Goal: Task Accomplishment & Management: Manage account settings

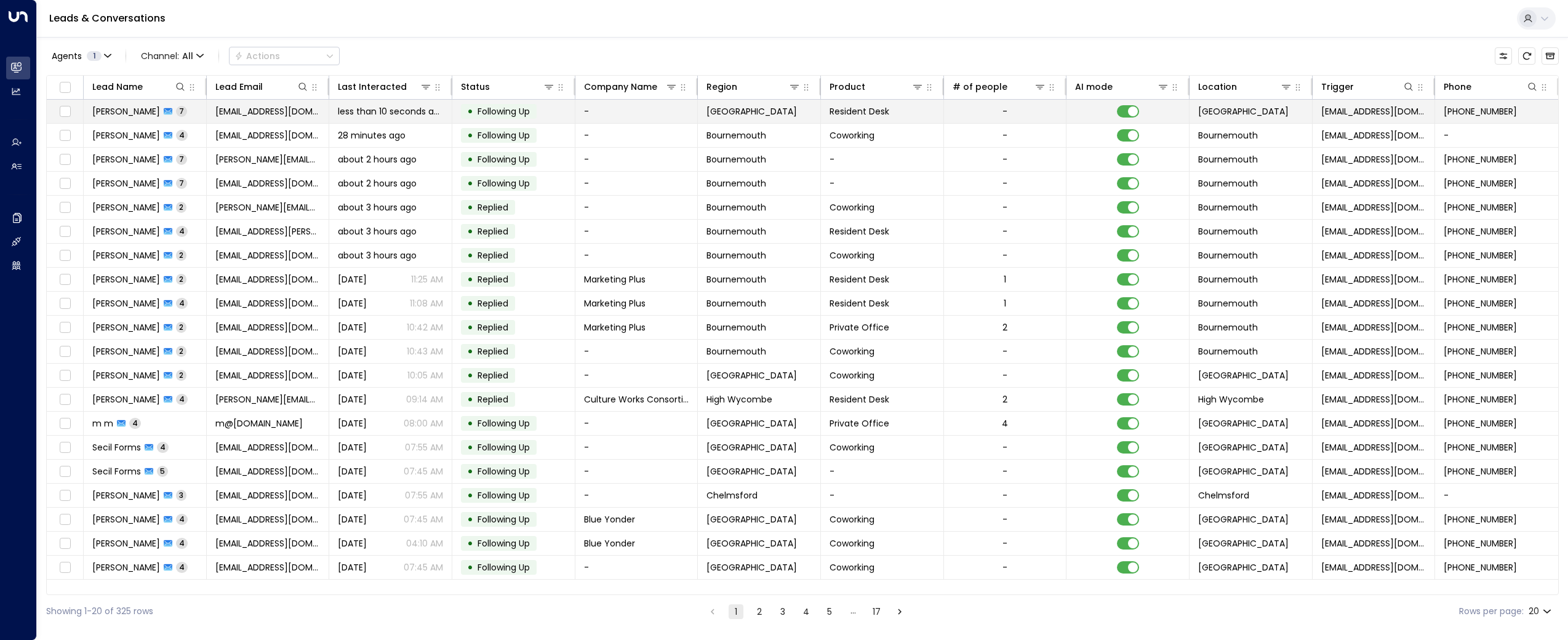
click at [123, 108] on span "[PERSON_NAME]" at bounding box center [126, 111] width 68 height 12
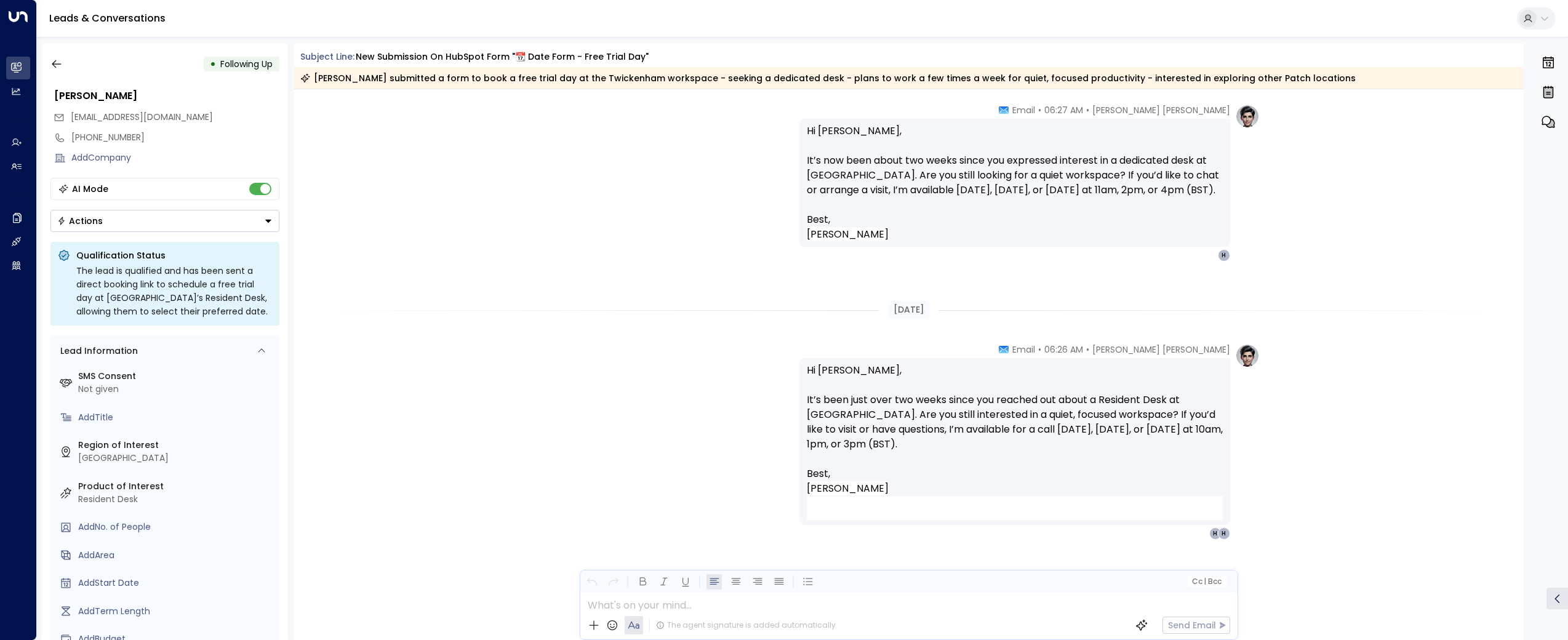
scroll to position [3025, 0]
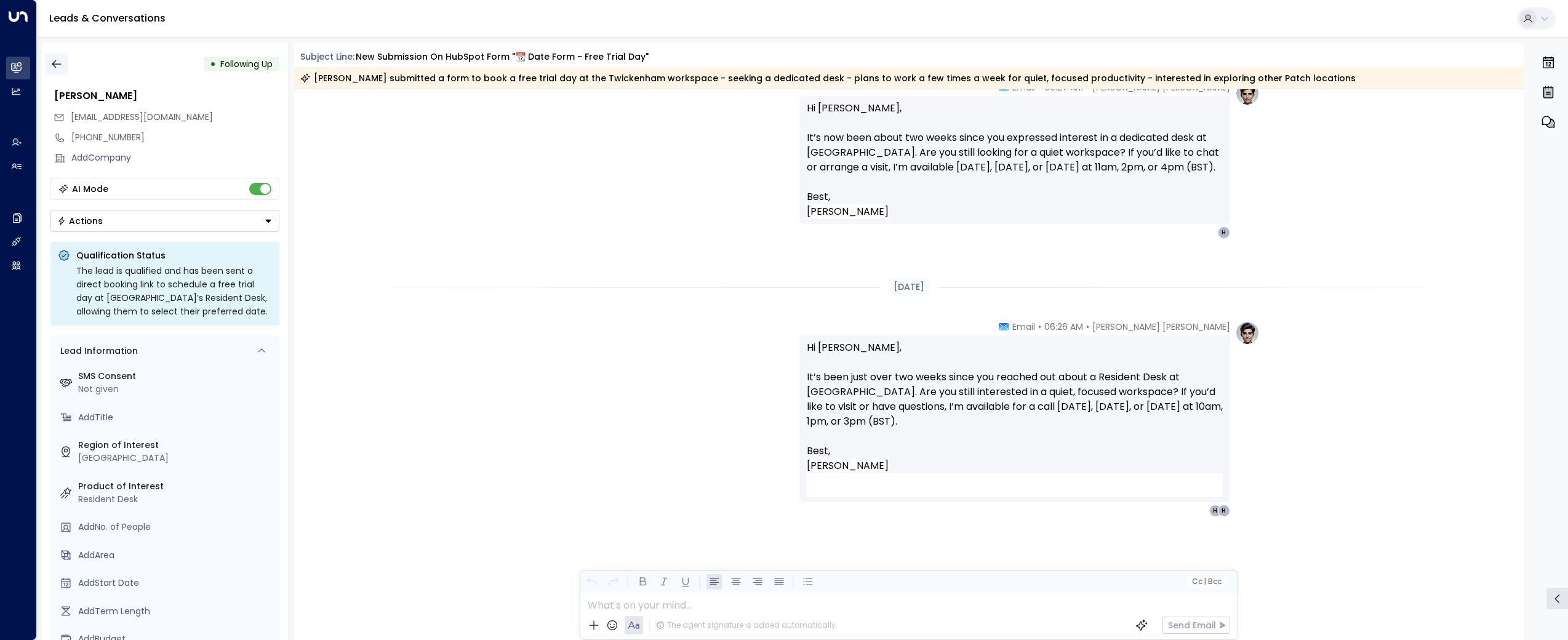
click at [56, 64] on icon "button" at bounding box center [56, 64] width 12 height 12
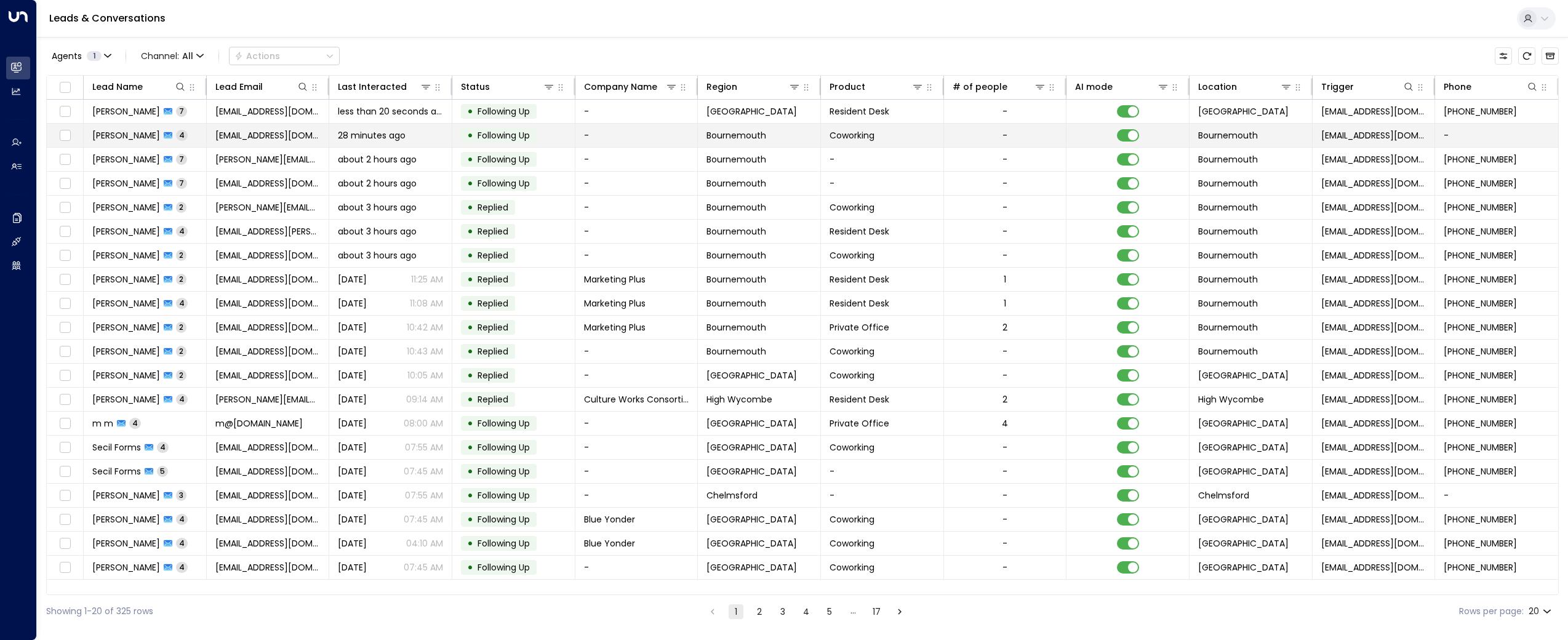
click at [132, 140] on span "[PERSON_NAME]" at bounding box center [126, 135] width 68 height 12
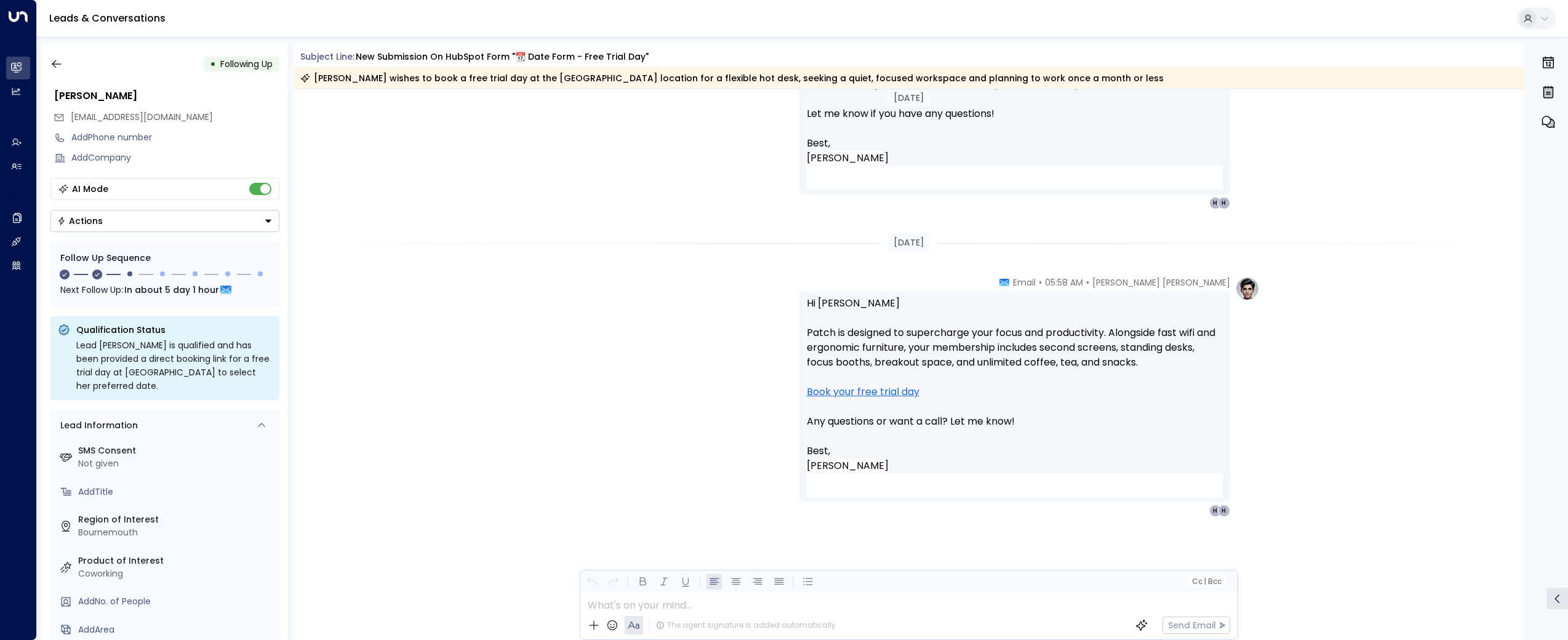
scroll to position [1098, 0]
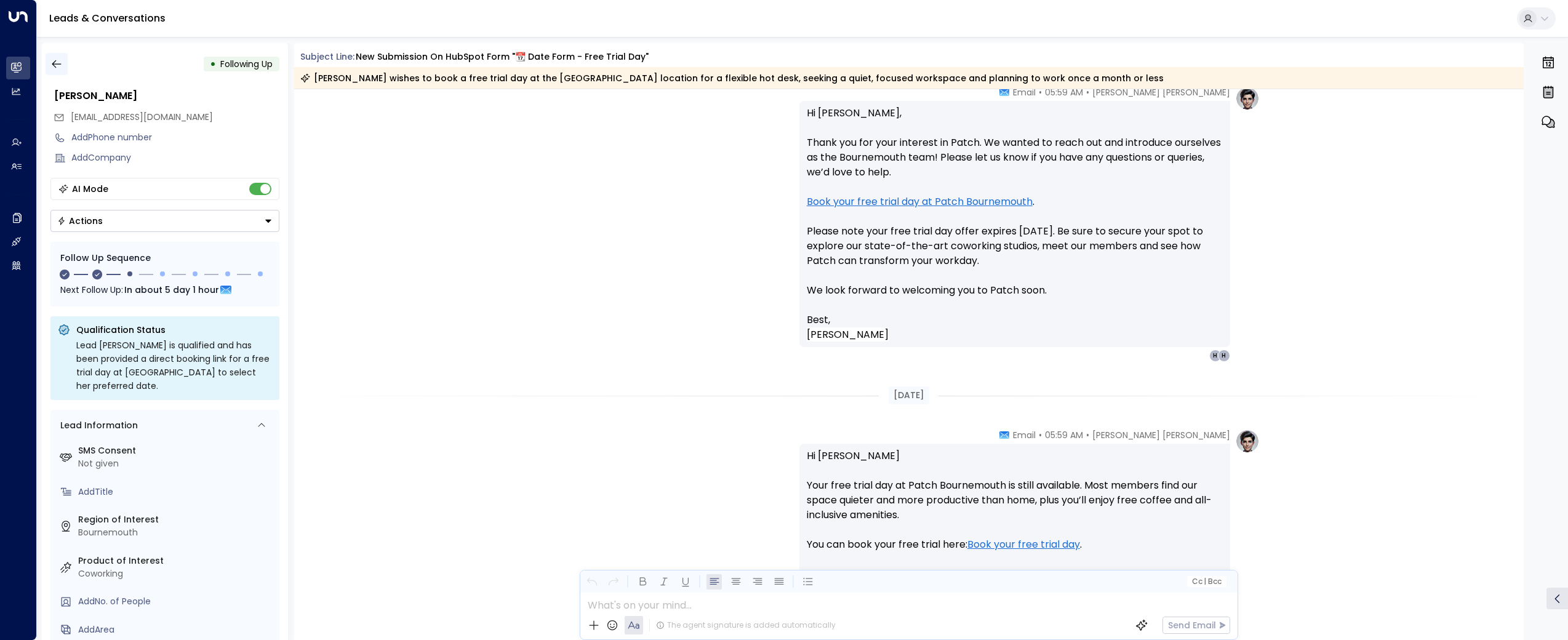
click at [58, 62] on icon "button" at bounding box center [56, 64] width 12 height 12
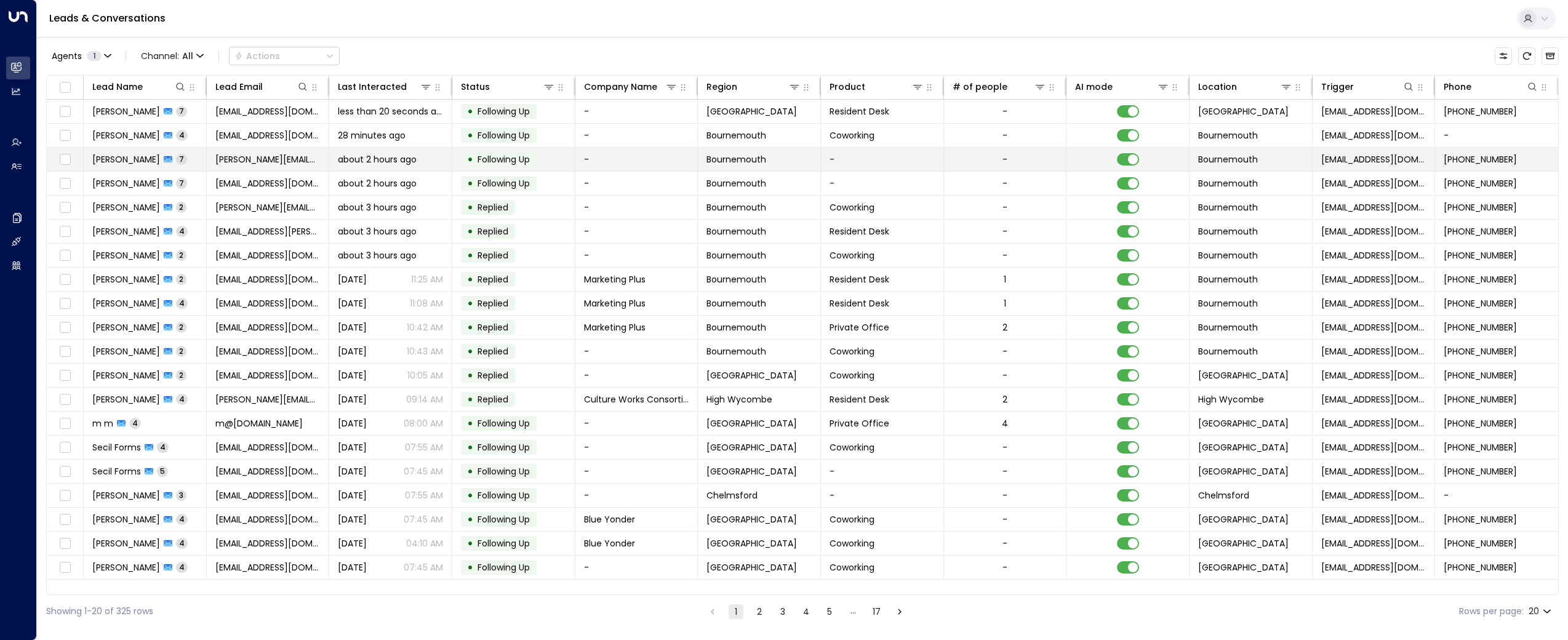
click at [112, 163] on span "[PERSON_NAME]" at bounding box center [126, 159] width 68 height 12
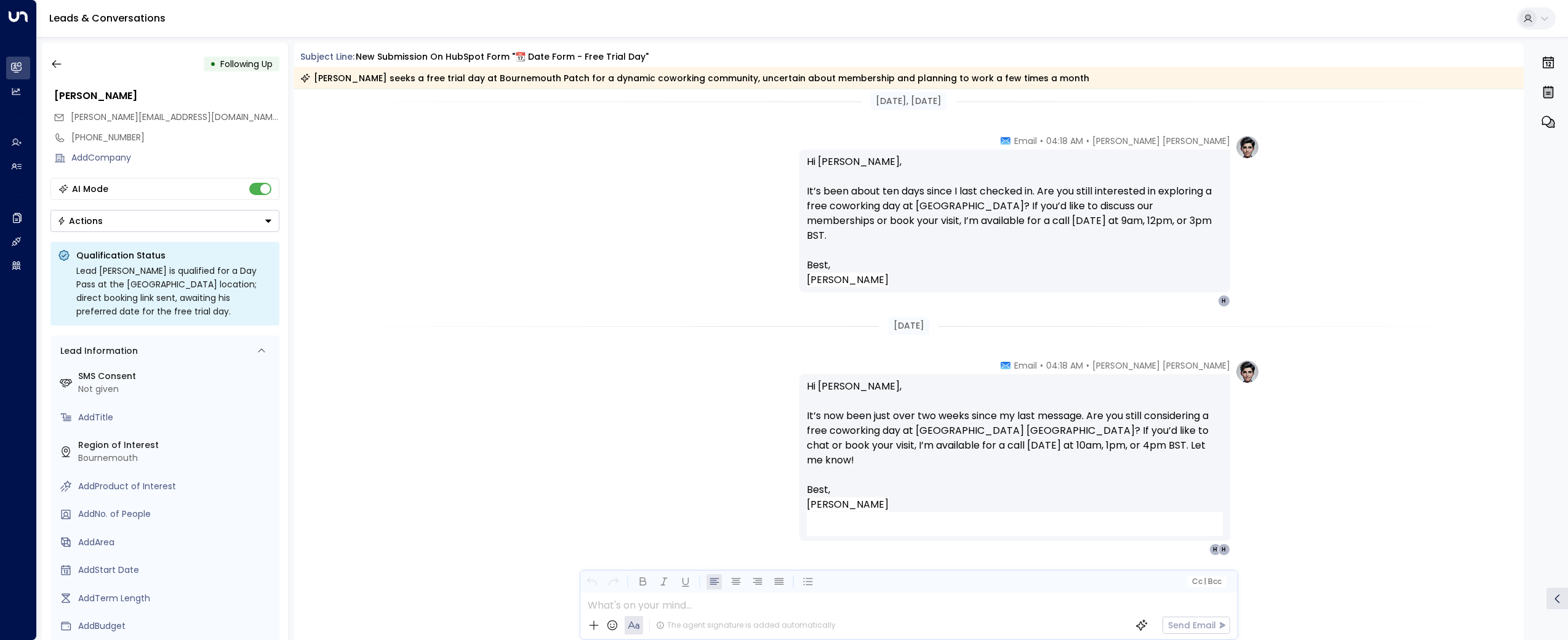
scroll to position [3214, 0]
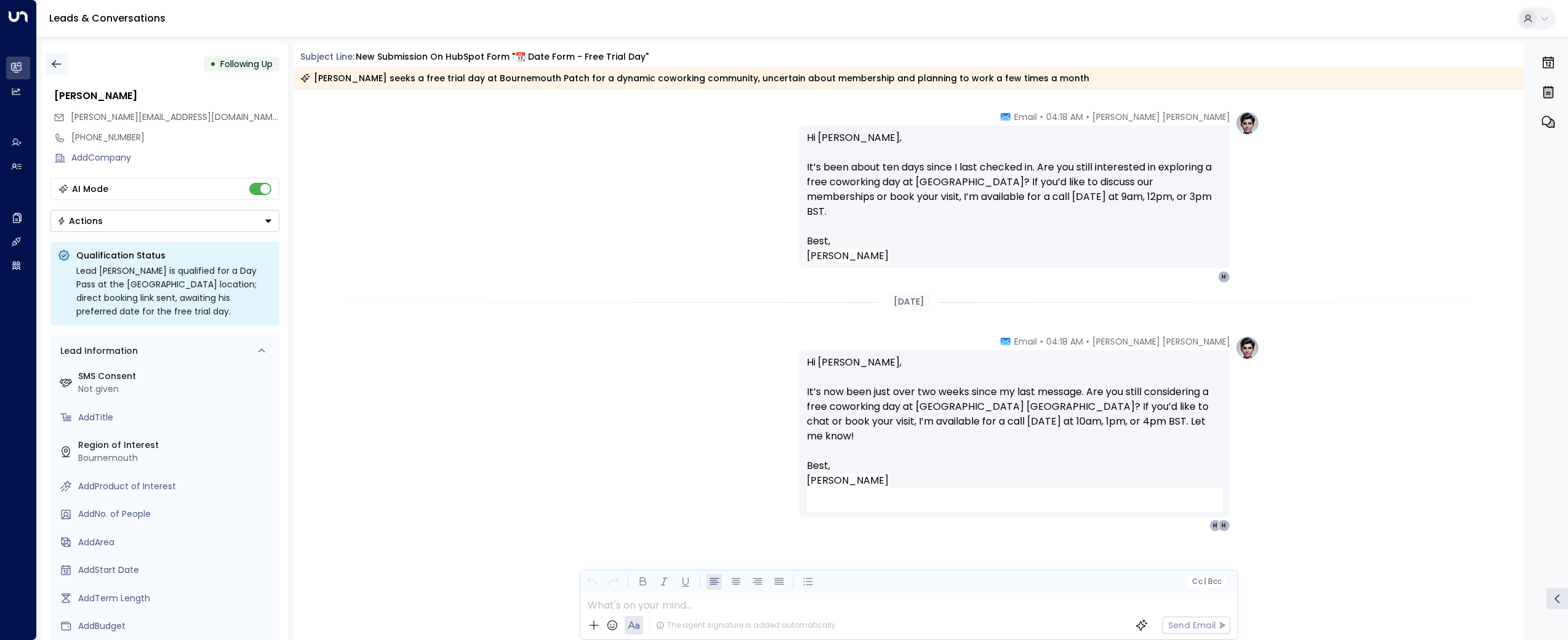
click at [57, 60] on icon "button" at bounding box center [56, 64] width 12 height 12
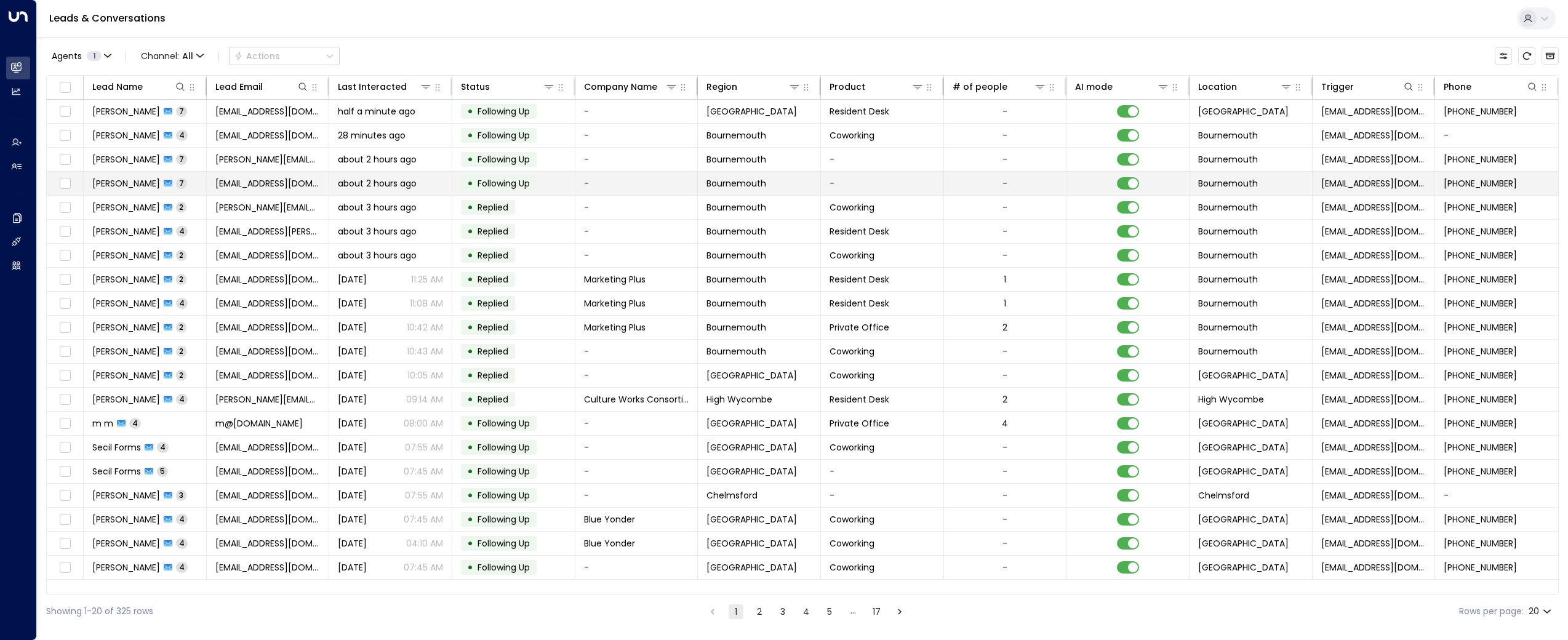
click at [121, 190] on td "[PERSON_NAME] 7" at bounding box center [145, 183] width 123 height 24
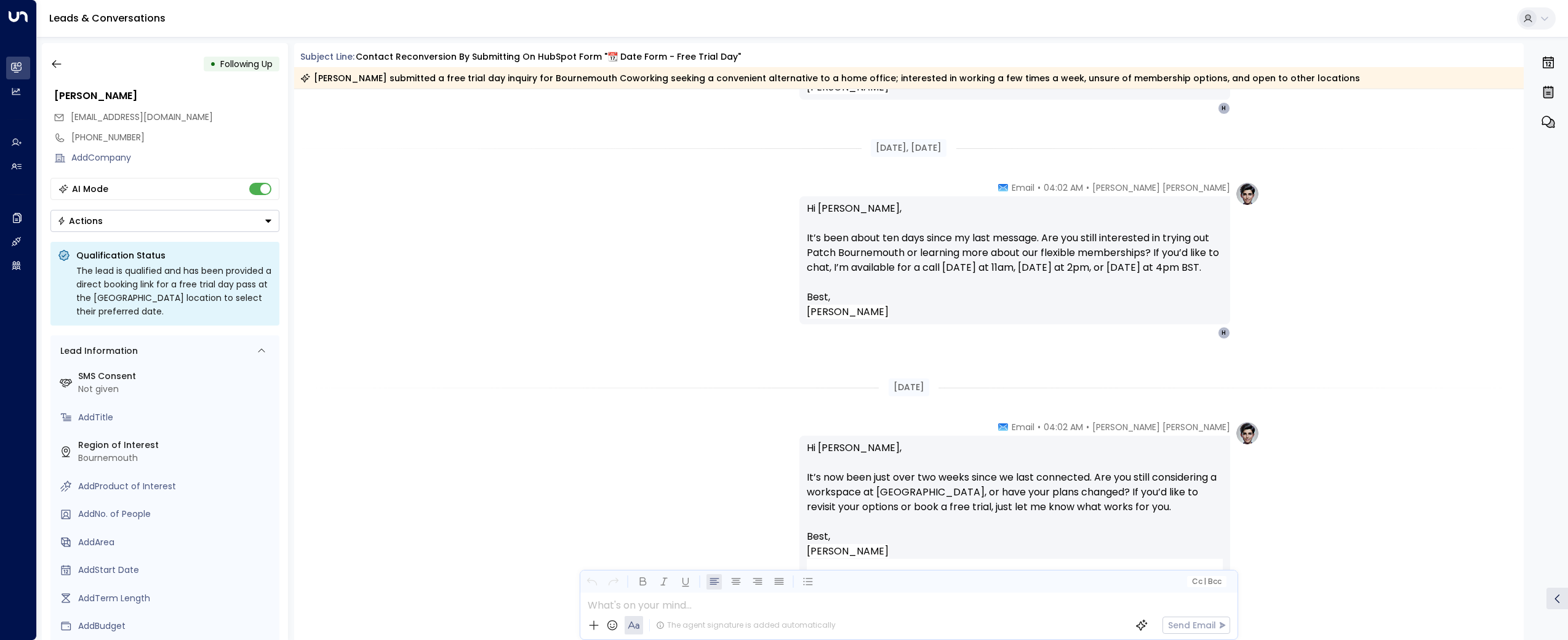
scroll to position [2875, 0]
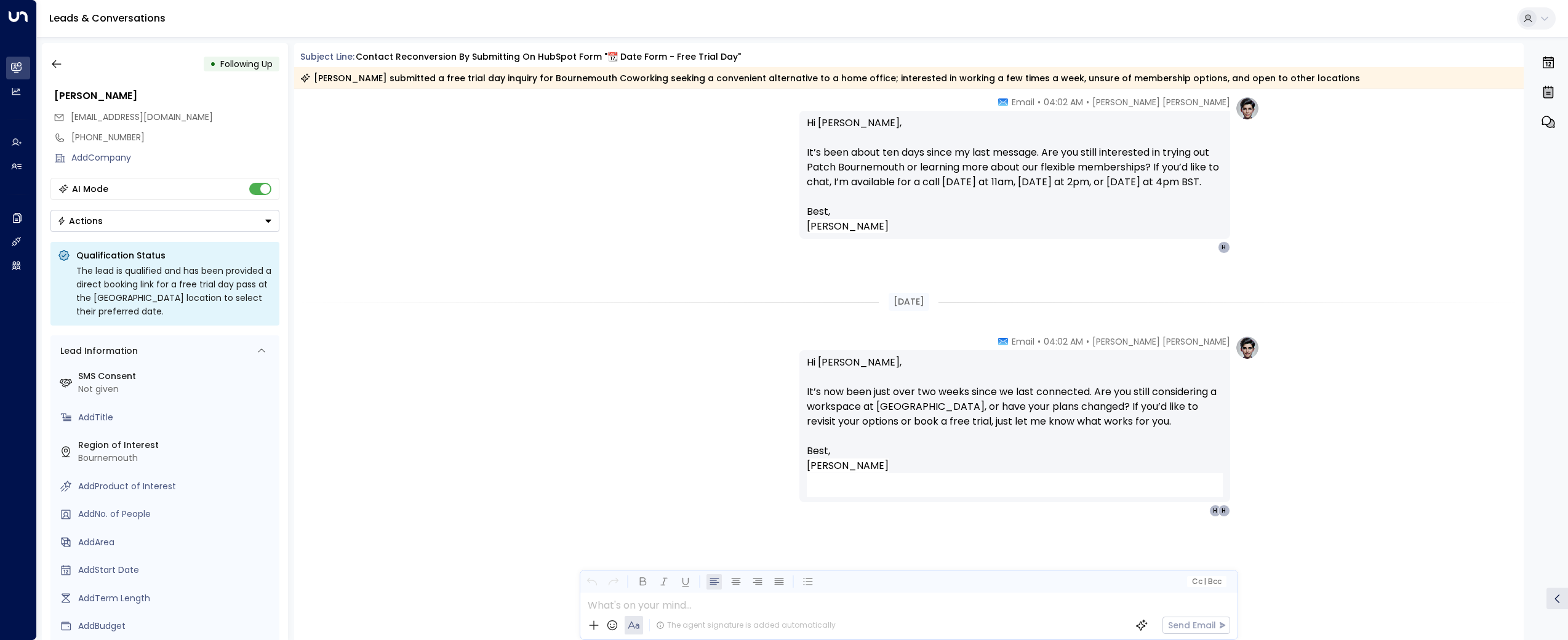
click at [43, 60] on div "• Following Up [PERSON_NAME] [EMAIL_ADDRESS][DOMAIN_NAME] [PHONE_NUMBER] Add Co…" at bounding box center [165, 341] width 246 height 596
click at [59, 60] on icon "button" at bounding box center [56, 64] width 12 height 12
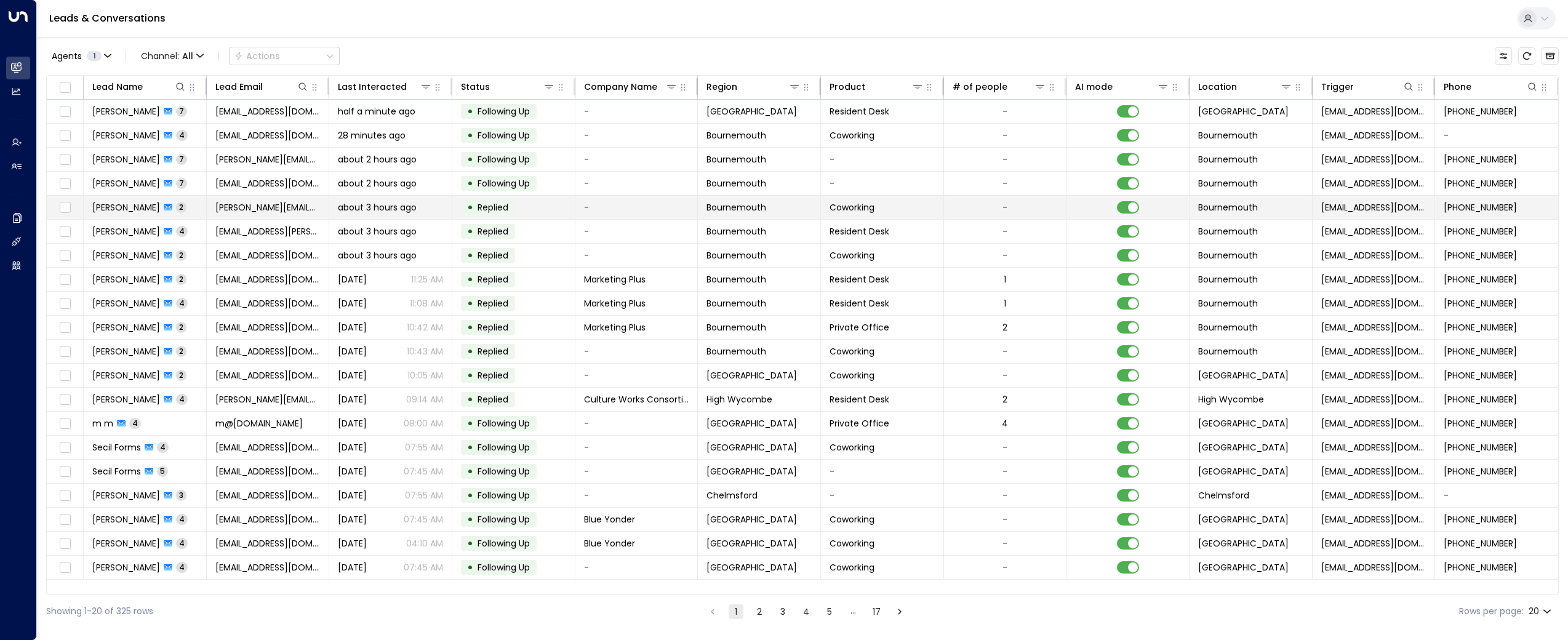
click at [112, 207] on span "[PERSON_NAME]" at bounding box center [126, 207] width 68 height 12
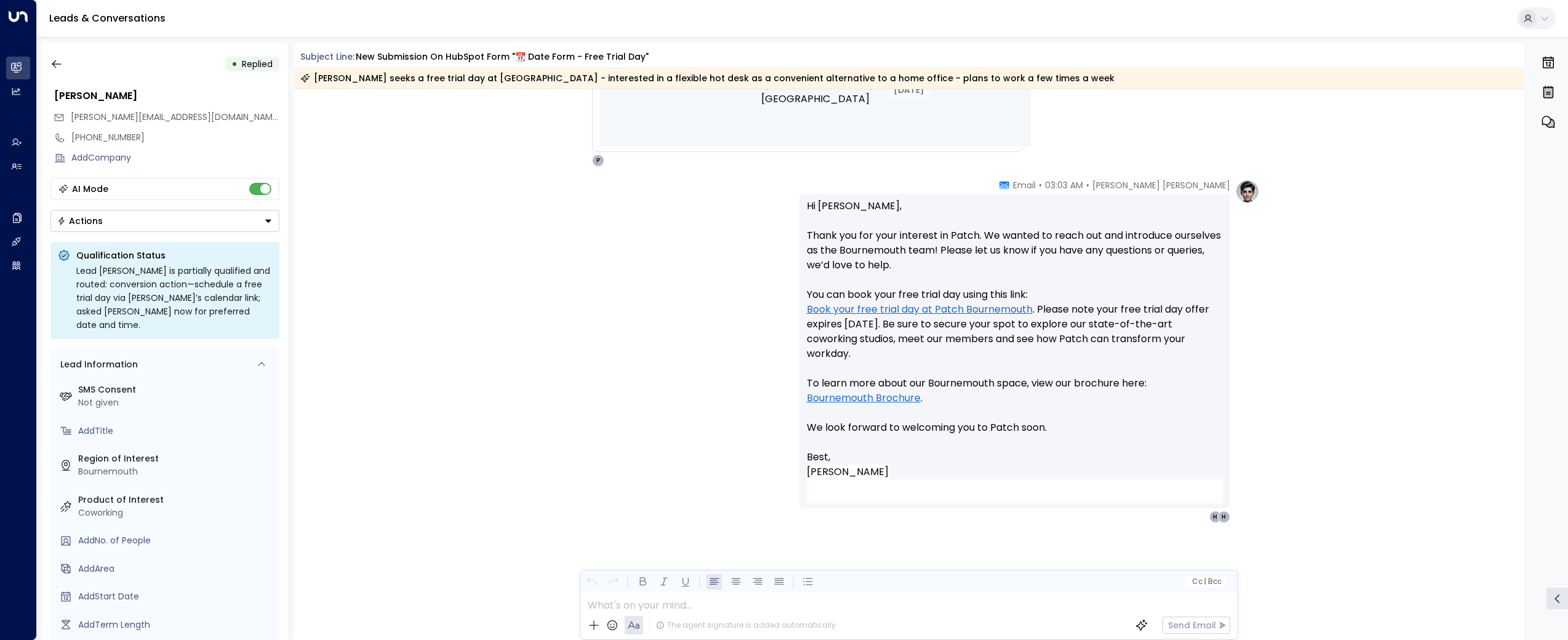
scroll to position [1011, 0]
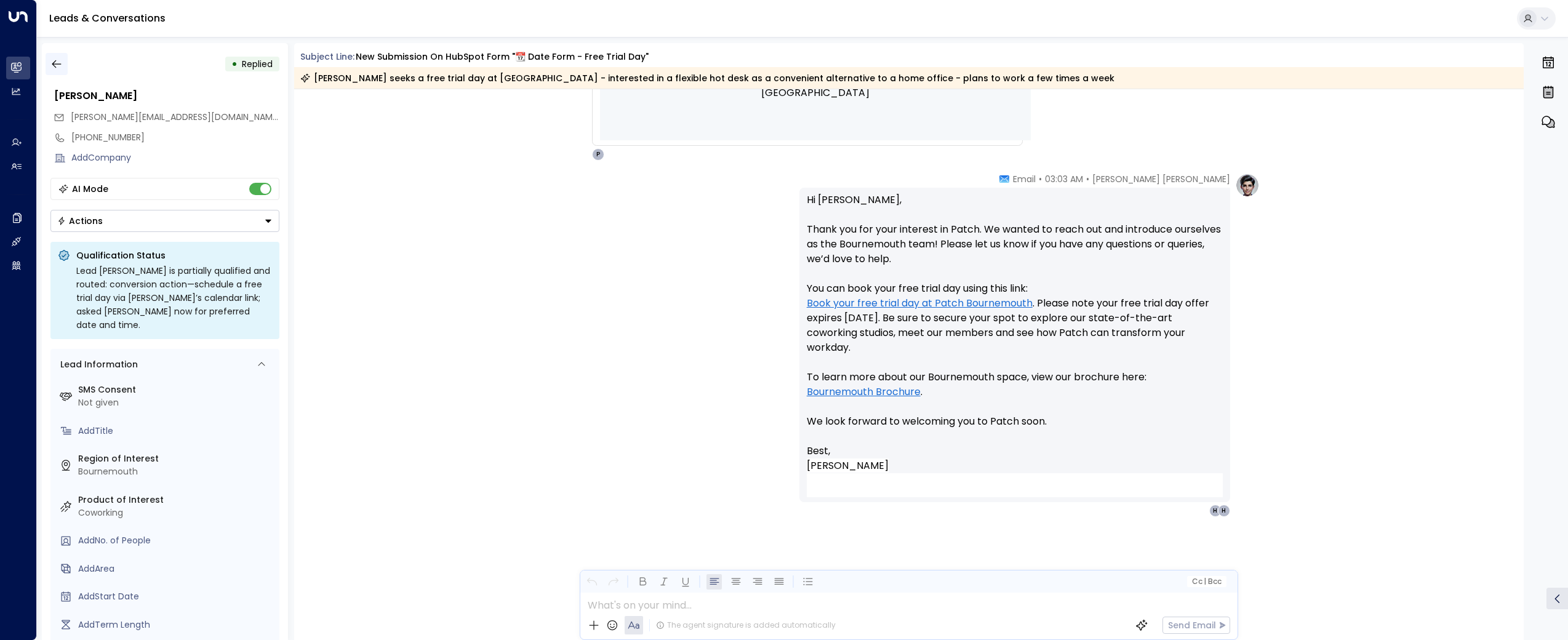
click at [60, 68] on icon "button" at bounding box center [56, 64] width 12 height 12
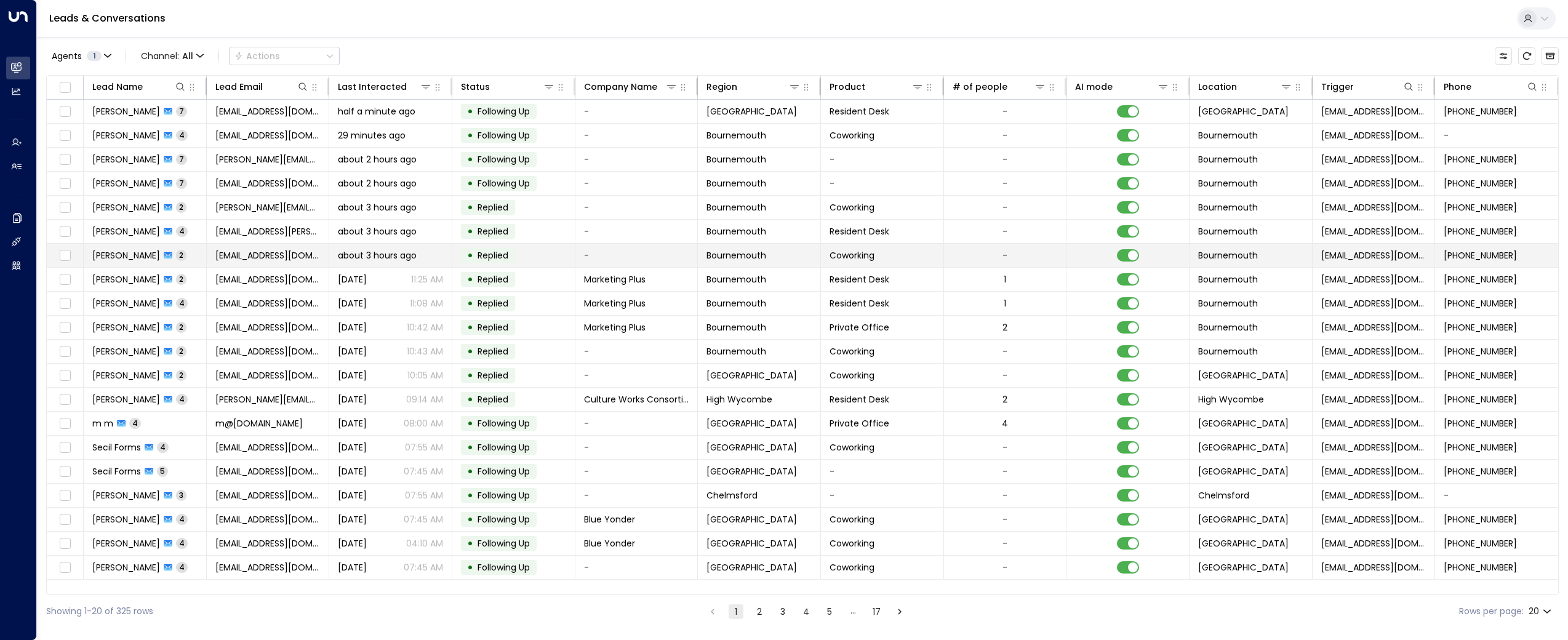
click at [127, 248] on td "[PERSON_NAME] 2" at bounding box center [145, 255] width 123 height 24
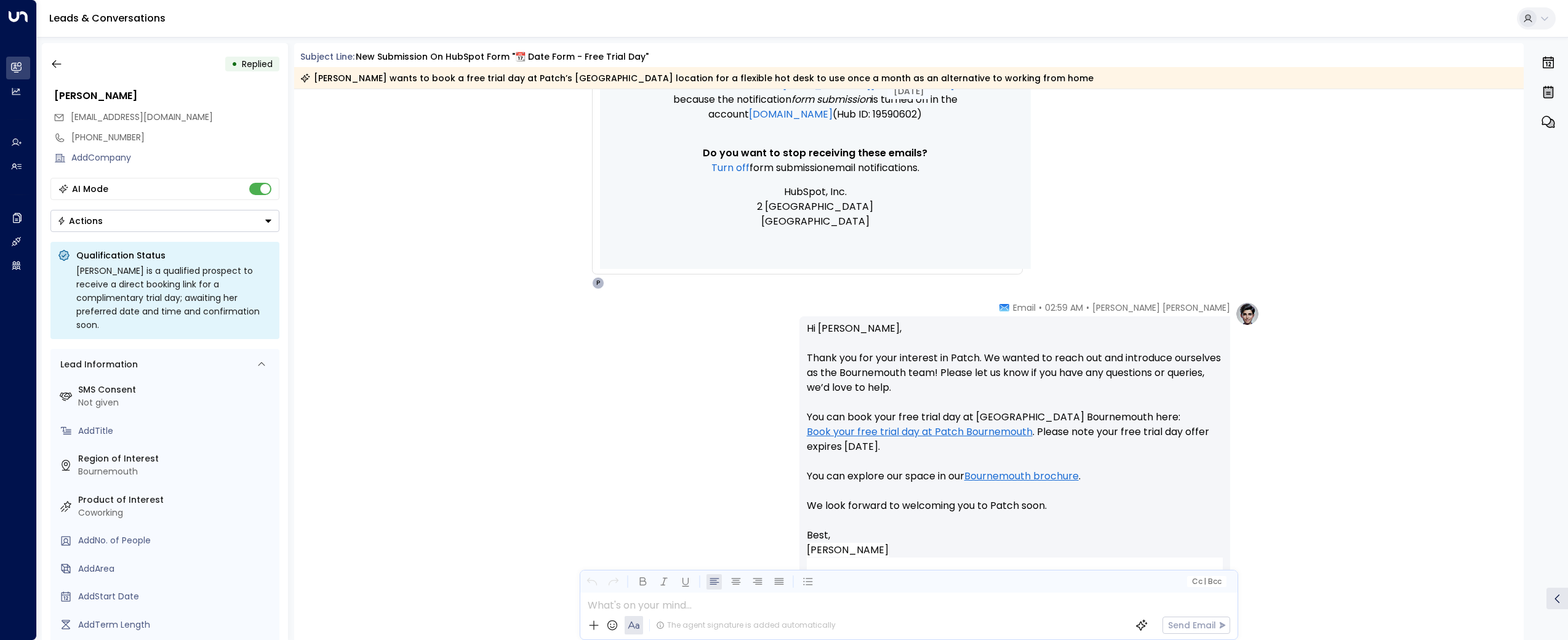
scroll to position [967, 0]
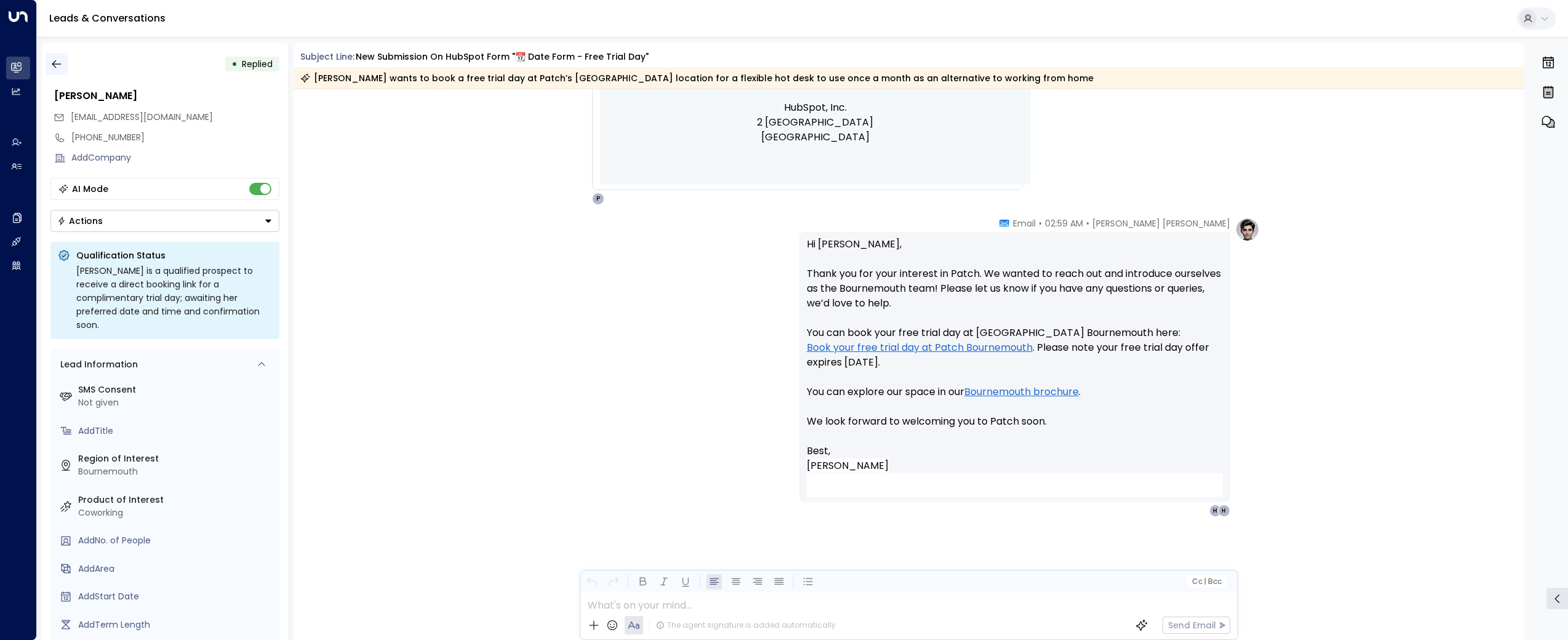
click at [55, 60] on icon "button" at bounding box center [56, 64] width 12 height 12
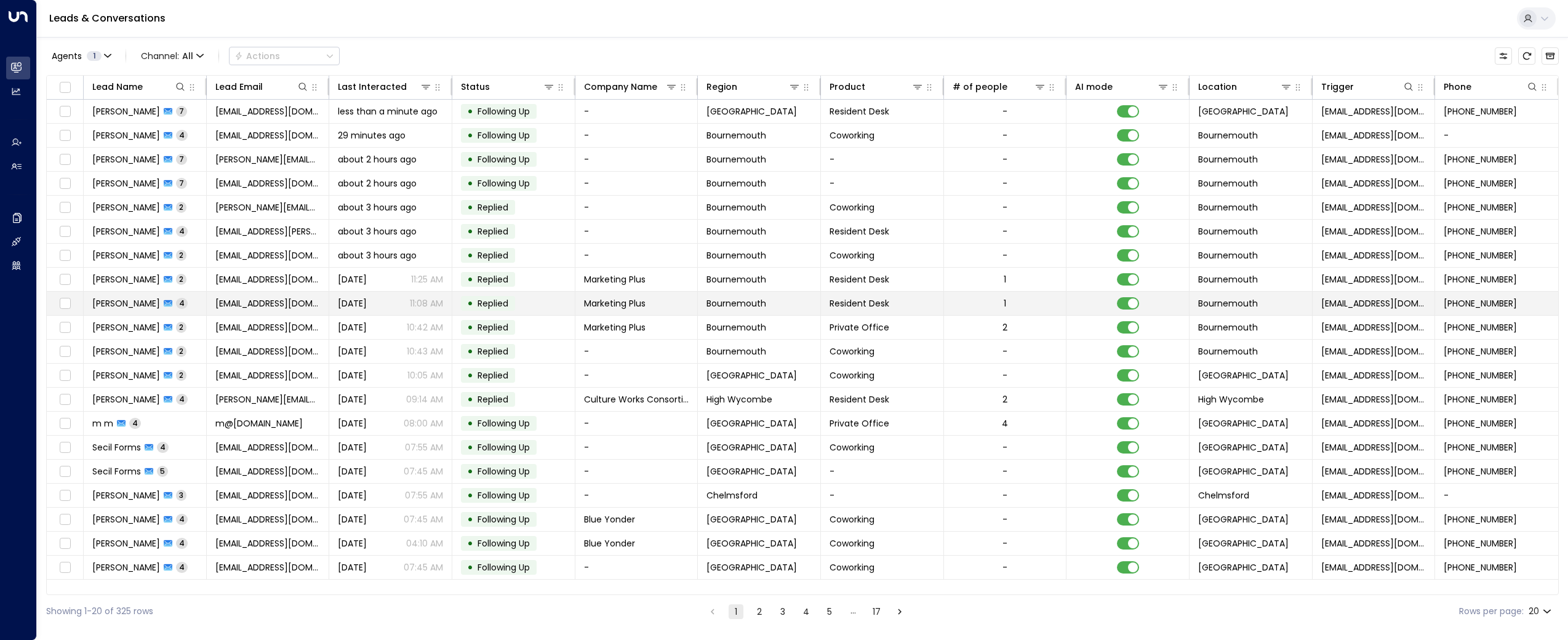
click at [104, 303] on span "[PERSON_NAME]" at bounding box center [126, 303] width 68 height 12
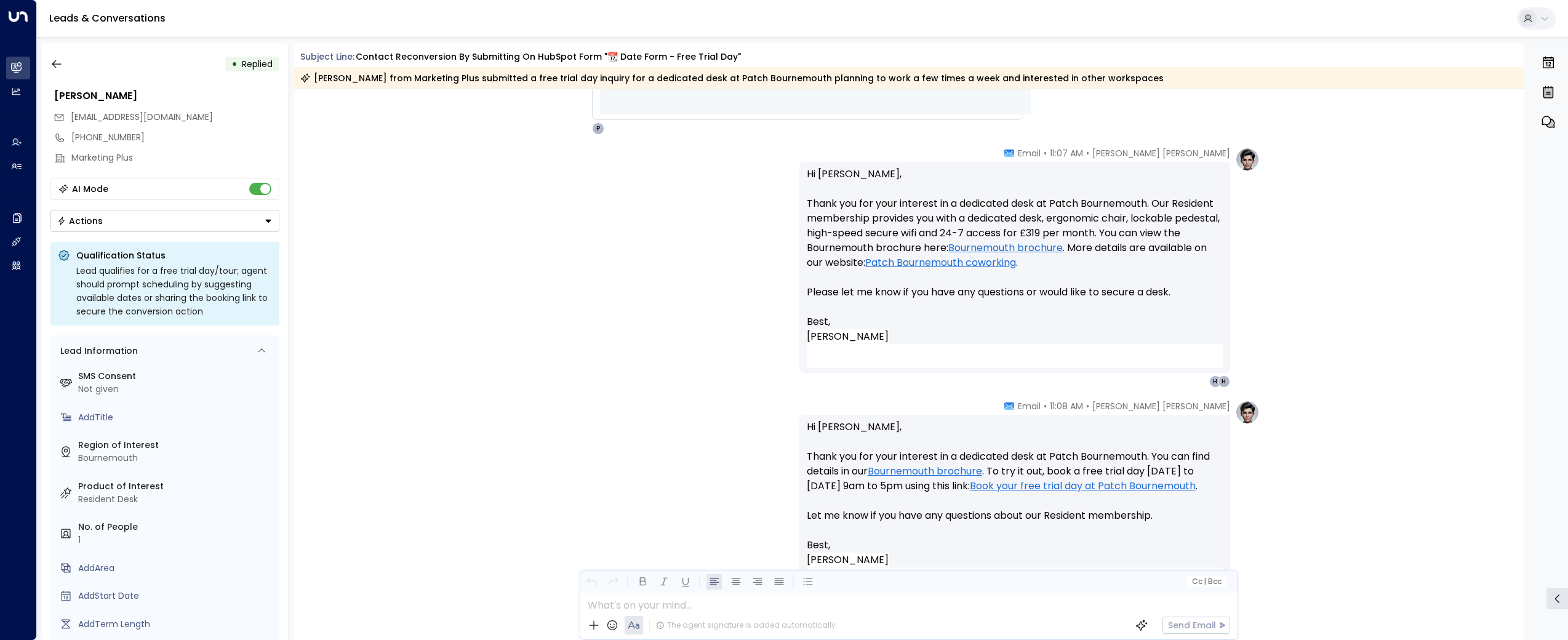
scroll to position [2324, 0]
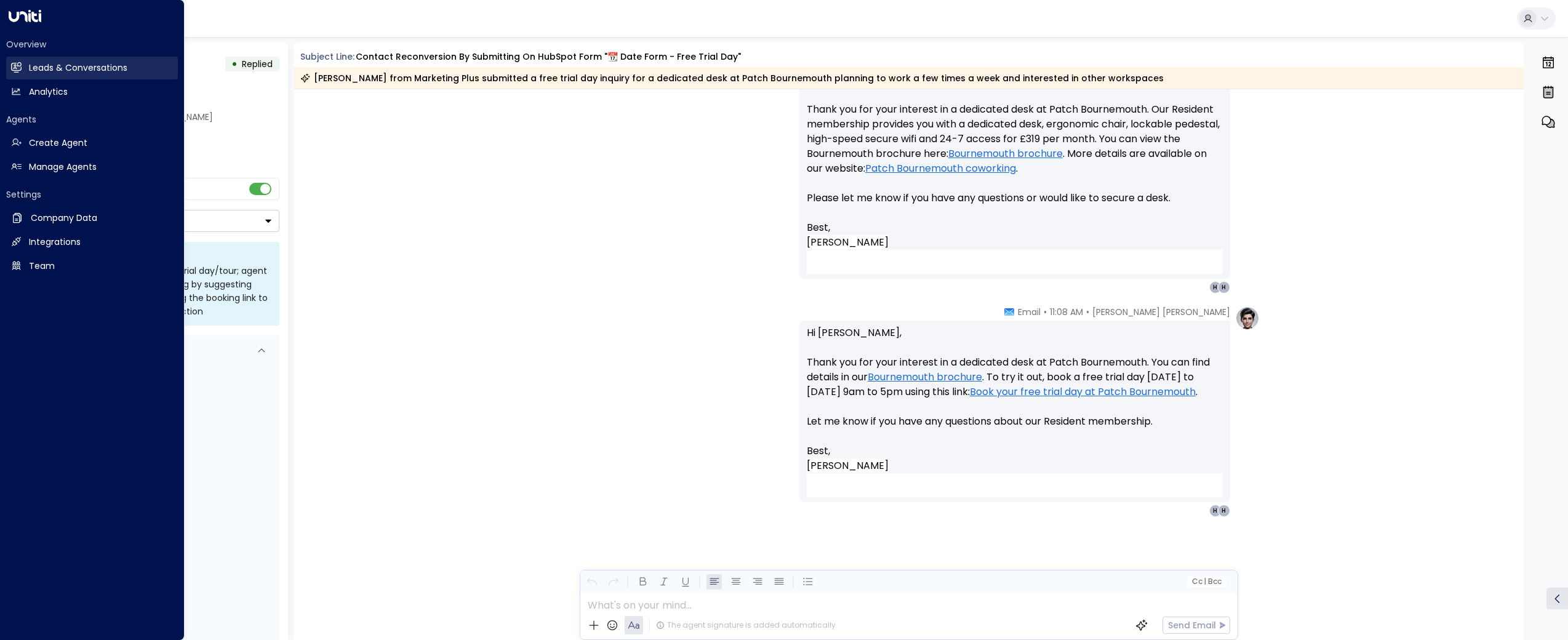
click at [55, 60] on link "Leads & Conversations Leads & Conversations" at bounding box center [92, 68] width 172 height 23
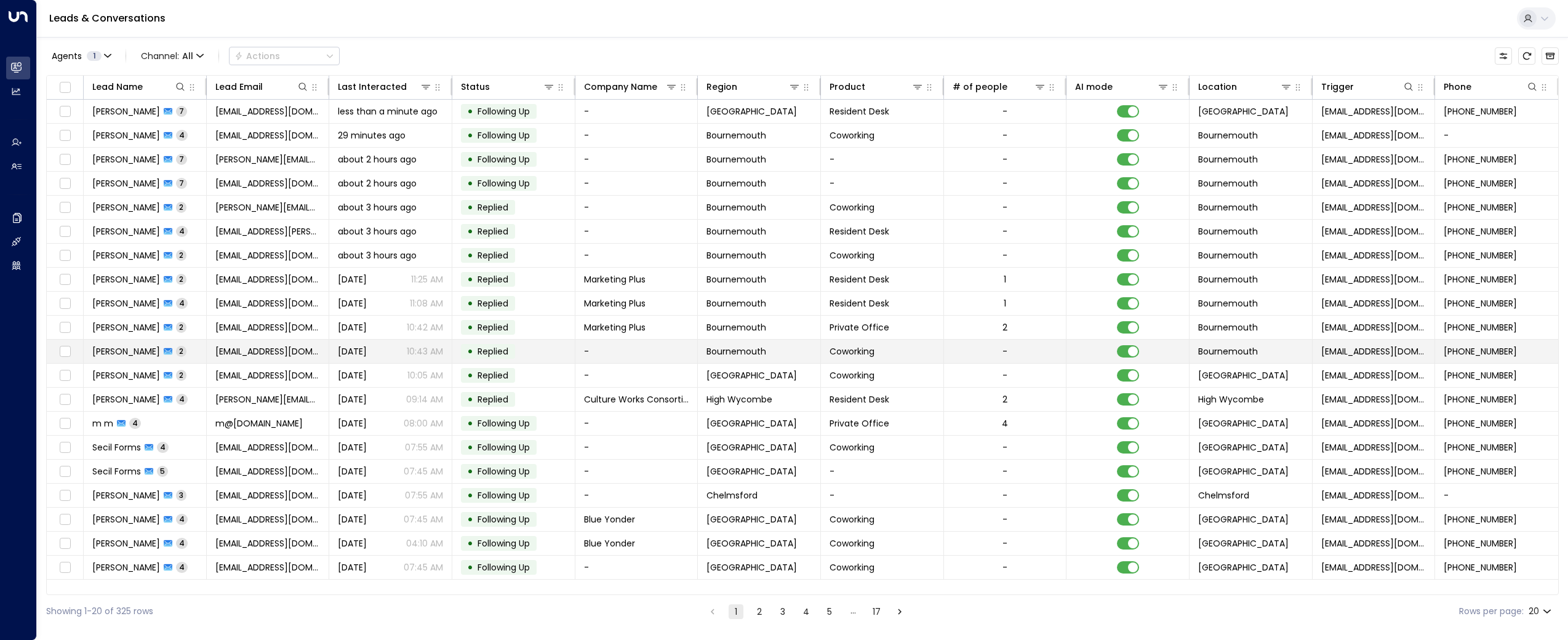
click at [118, 347] on span "[PERSON_NAME]" at bounding box center [126, 351] width 68 height 12
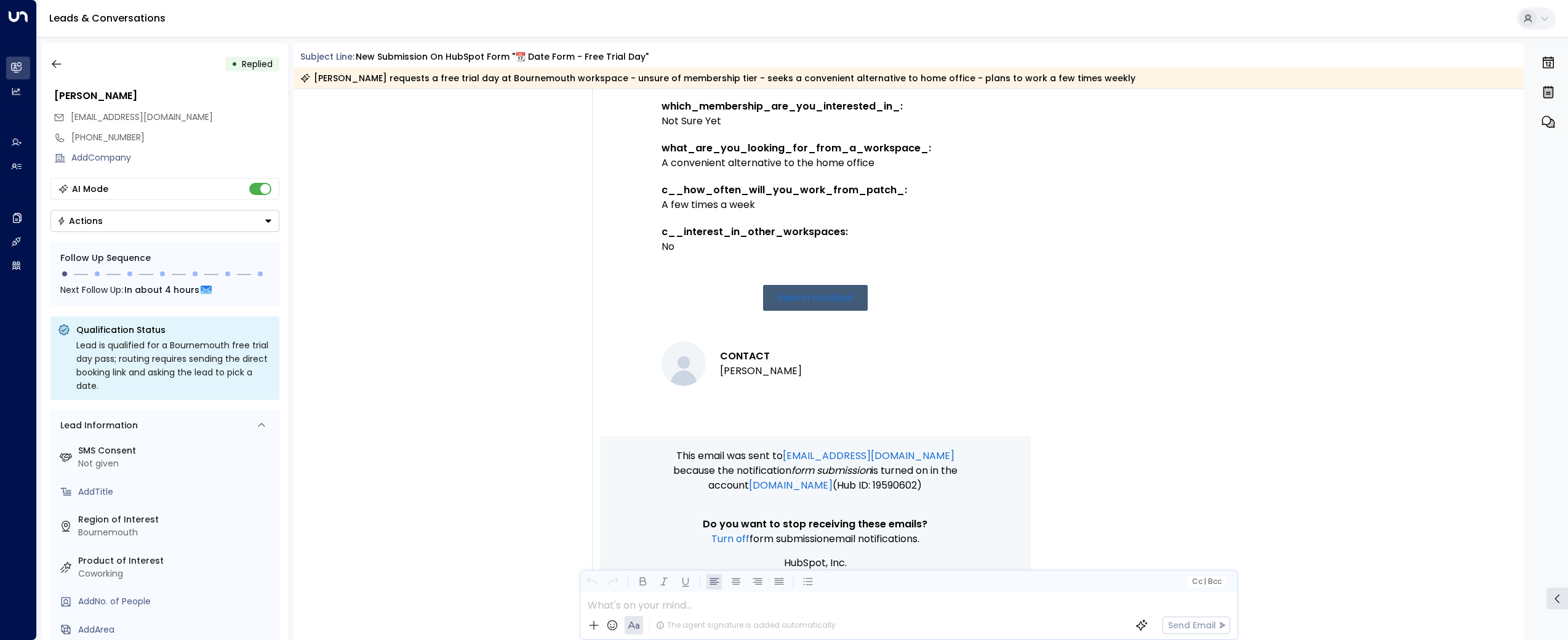
scroll to position [952, 0]
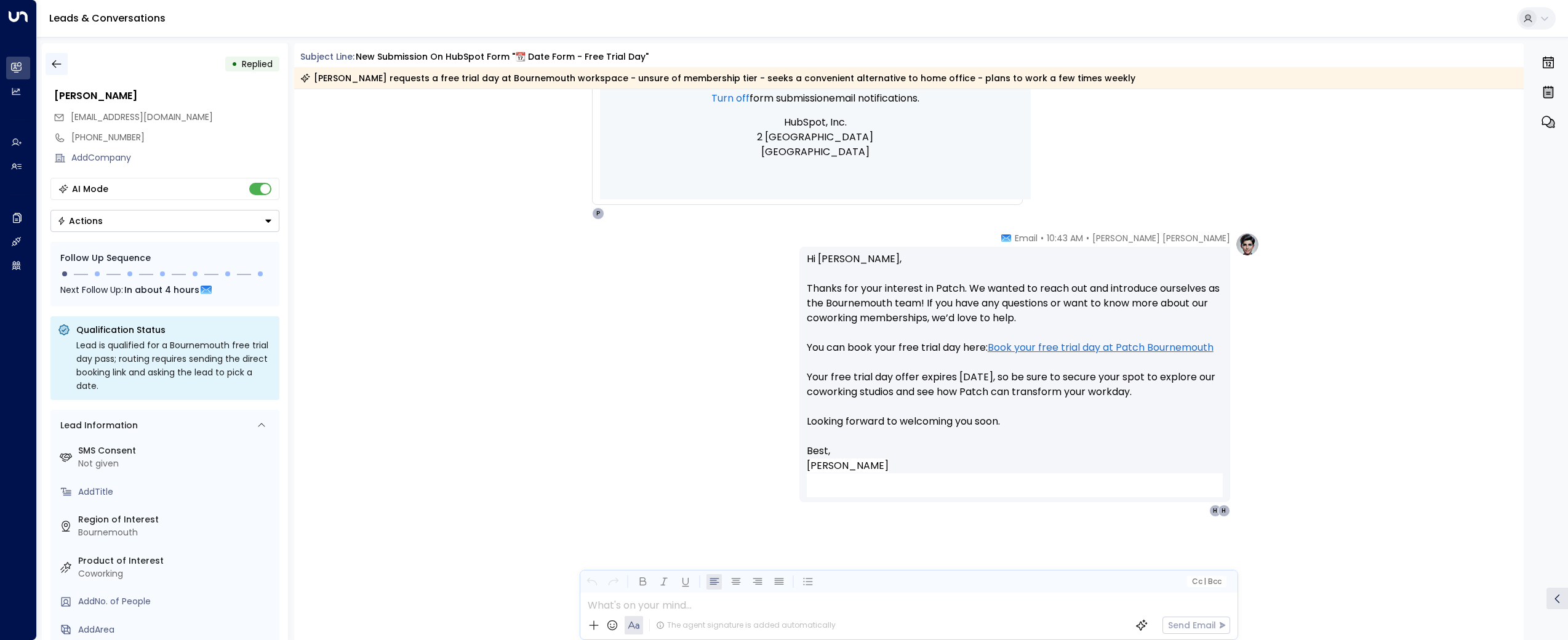
click at [64, 67] on button "button" at bounding box center [56, 64] width 22 height 22
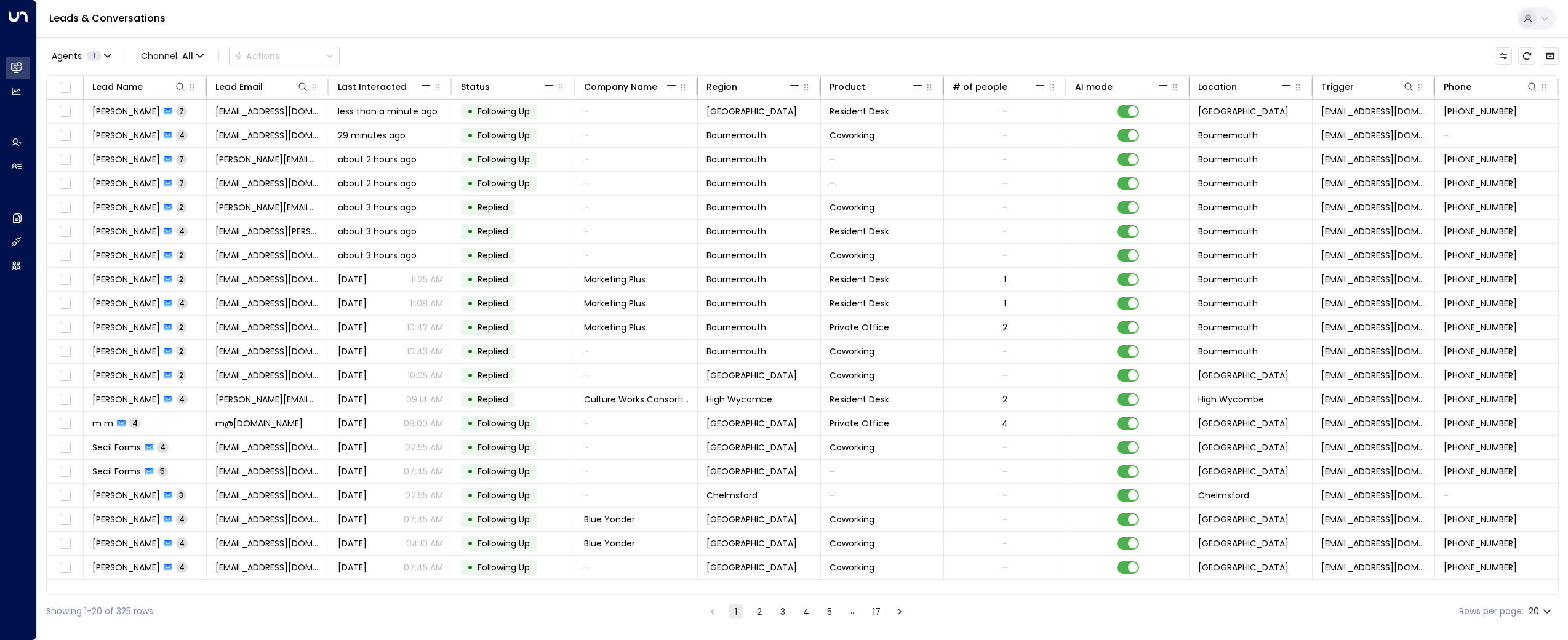
click at [347, 22] on div "Leads & Conversations" at bounding box center [802, 19] width 1531 height 38
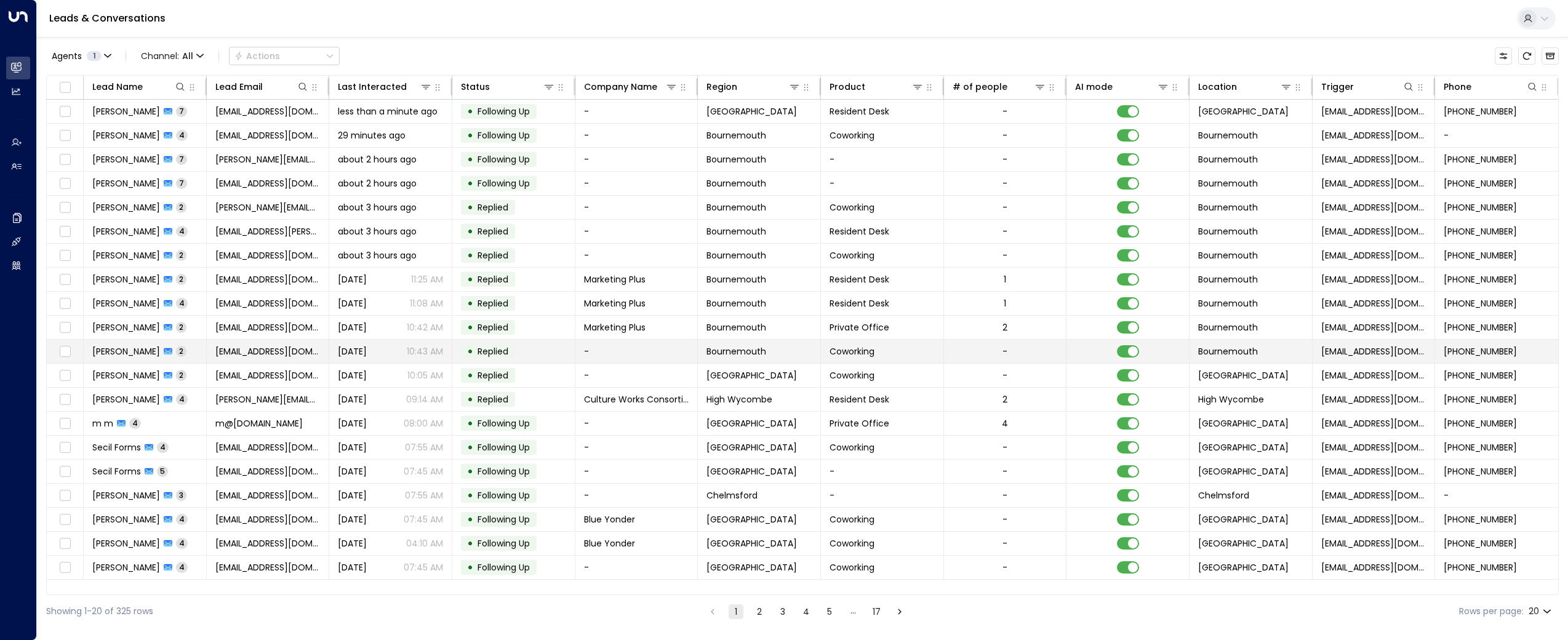
click at [119, 342] on td "[PERSON_NAME] 2" at bounding box center [145, 351] width 123 height 24
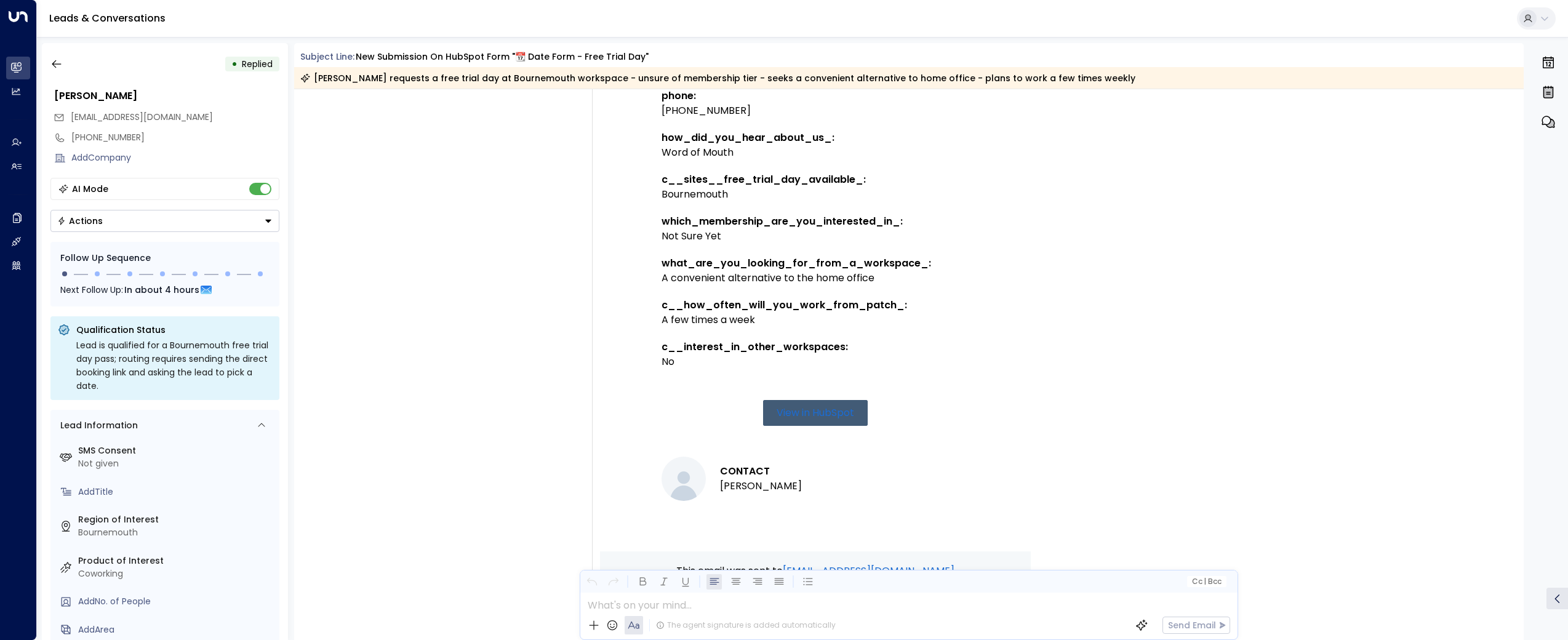
scroll to position [952, 0]
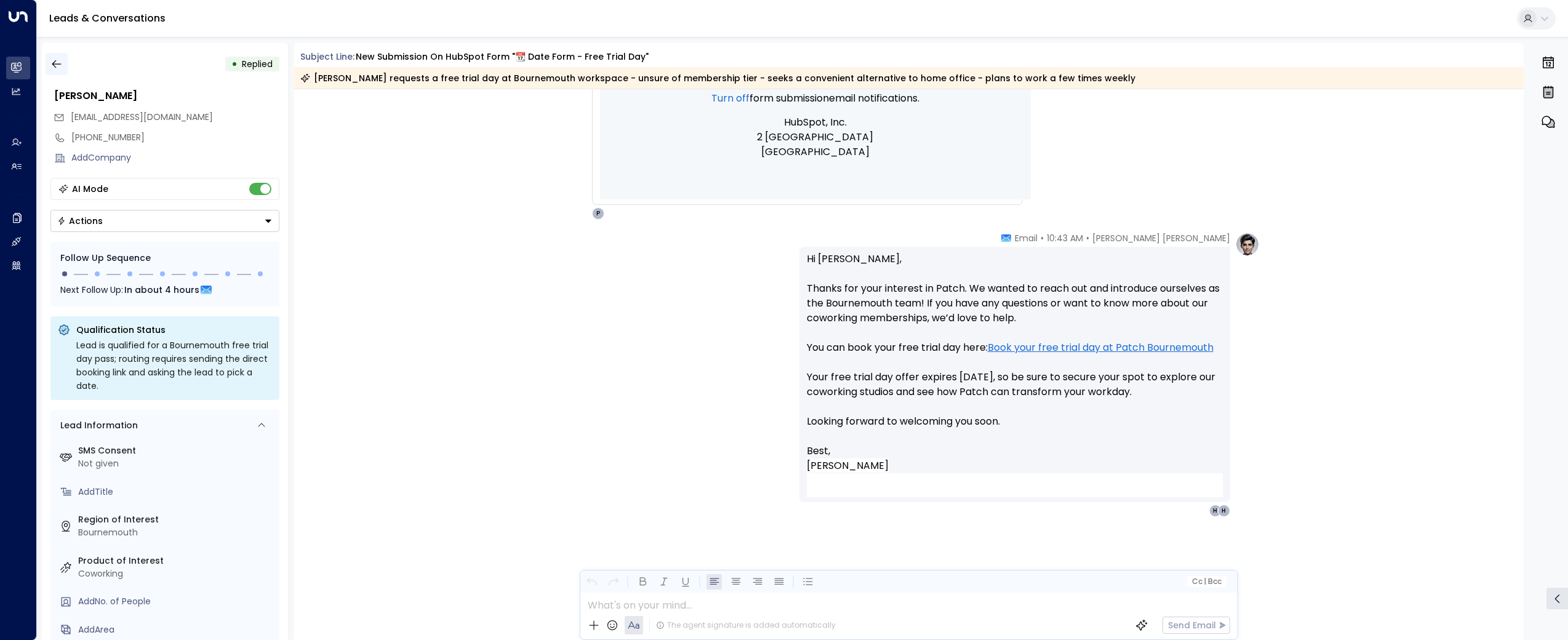
click at [59, 68] on icon "button" at bounding box center [56, 64] width 12 height 12
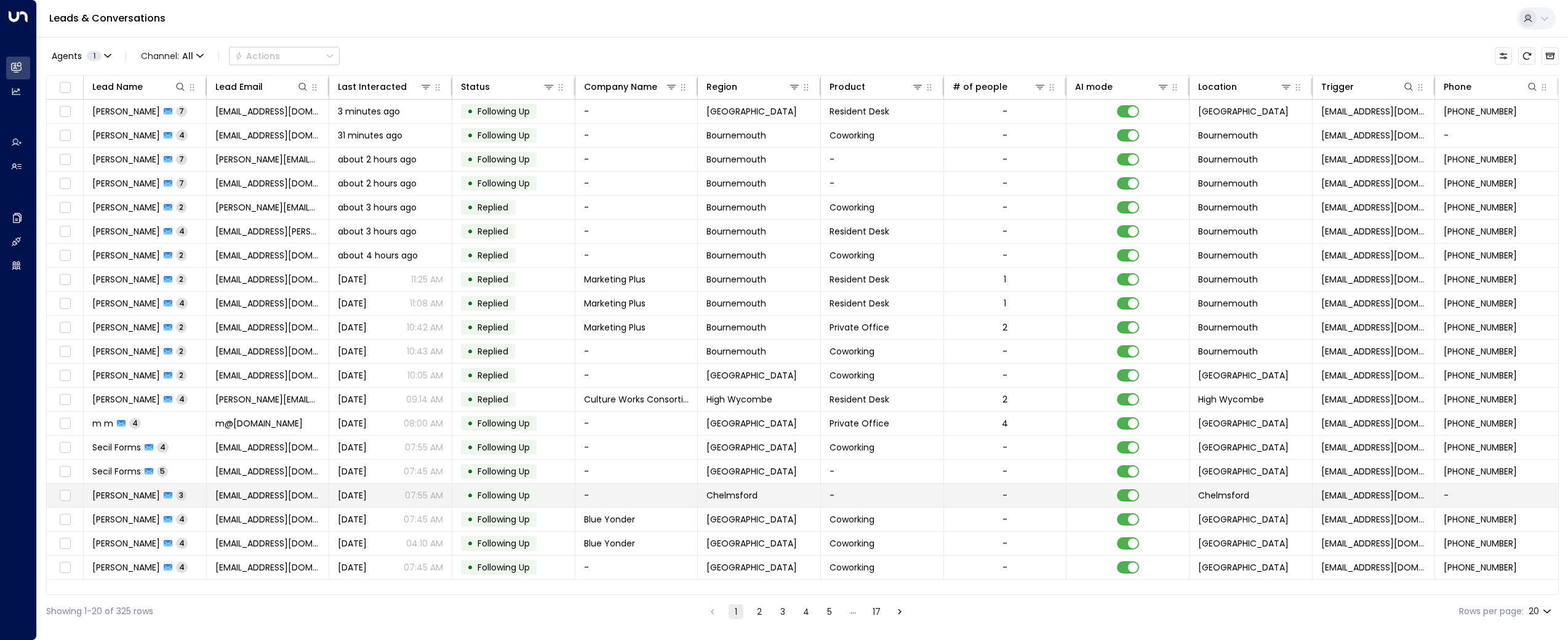
click at [109, 501] on span "[PERSON_NAME]" at bounding box center [126, 494] width 68 height 12
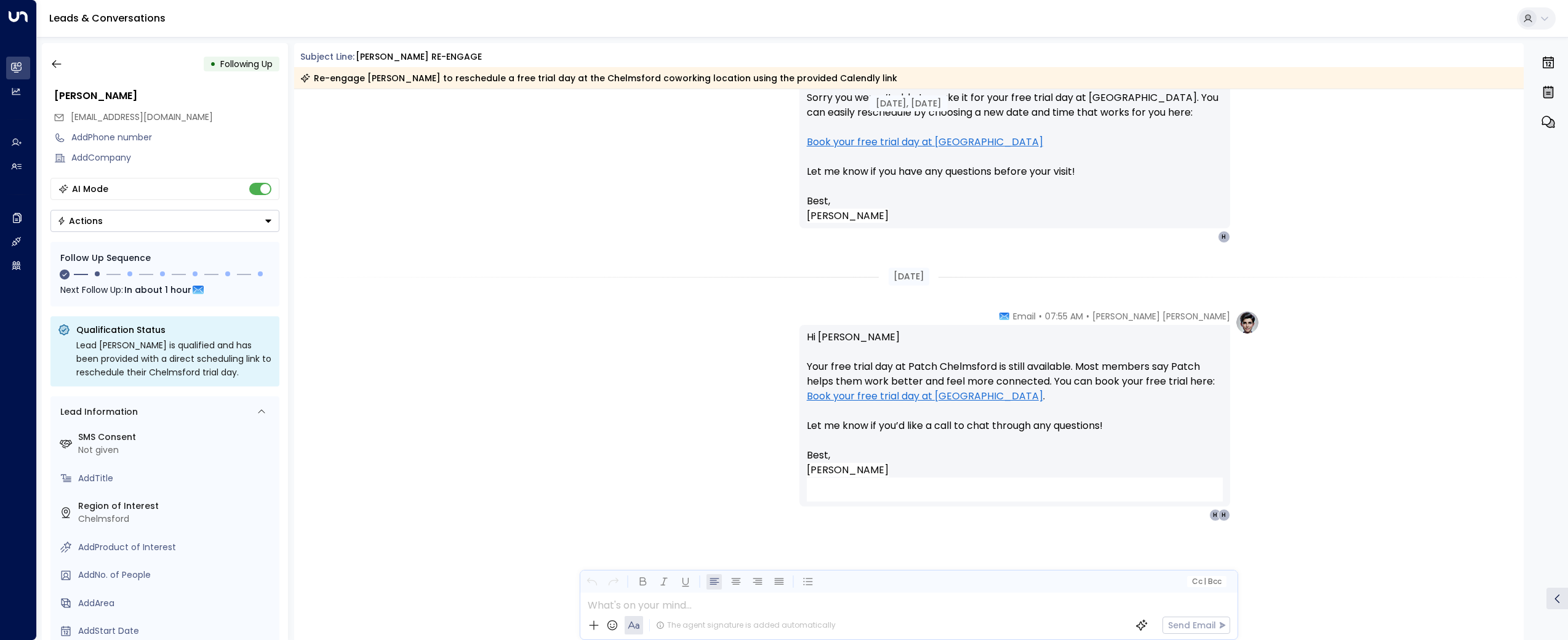
scroll to position [891, 0]
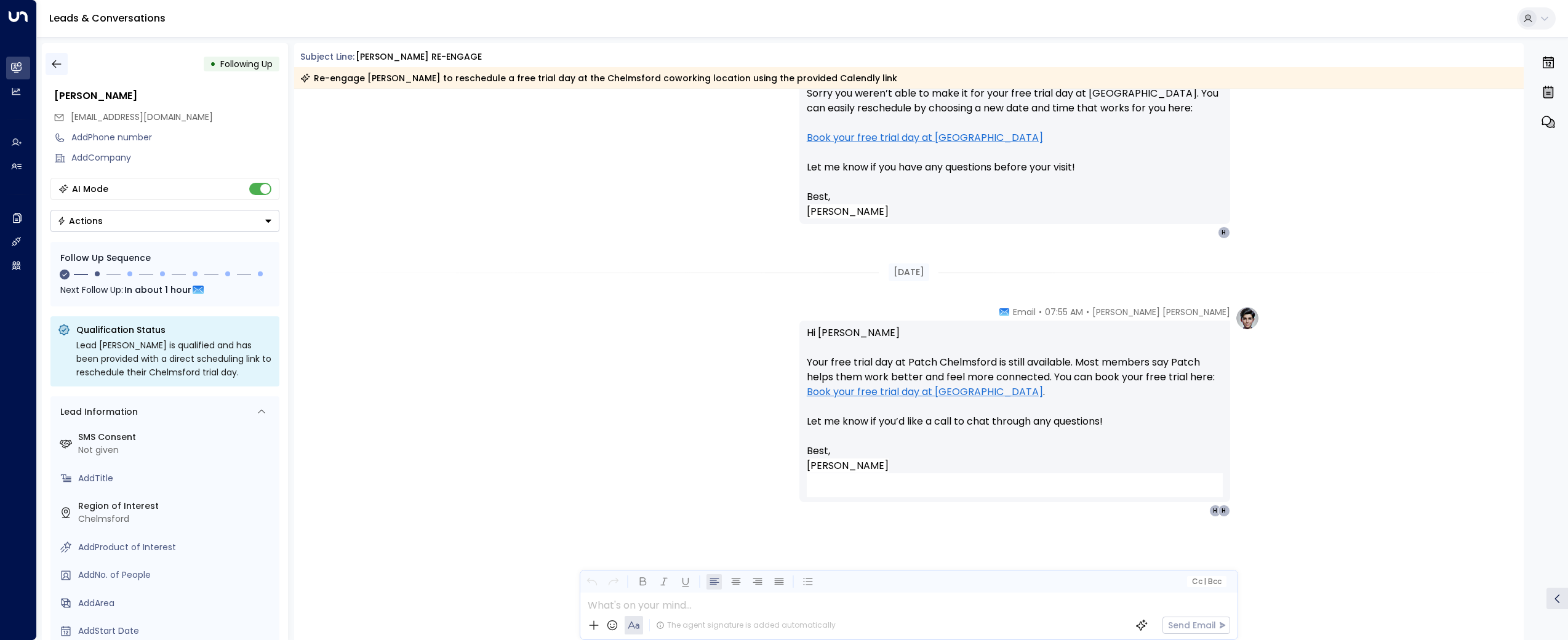
click at [58, 64] on icon "button" at bounding box center [56, 64] width 9 height 8
